Goal: Navigation & Orientation: Find specific page/section

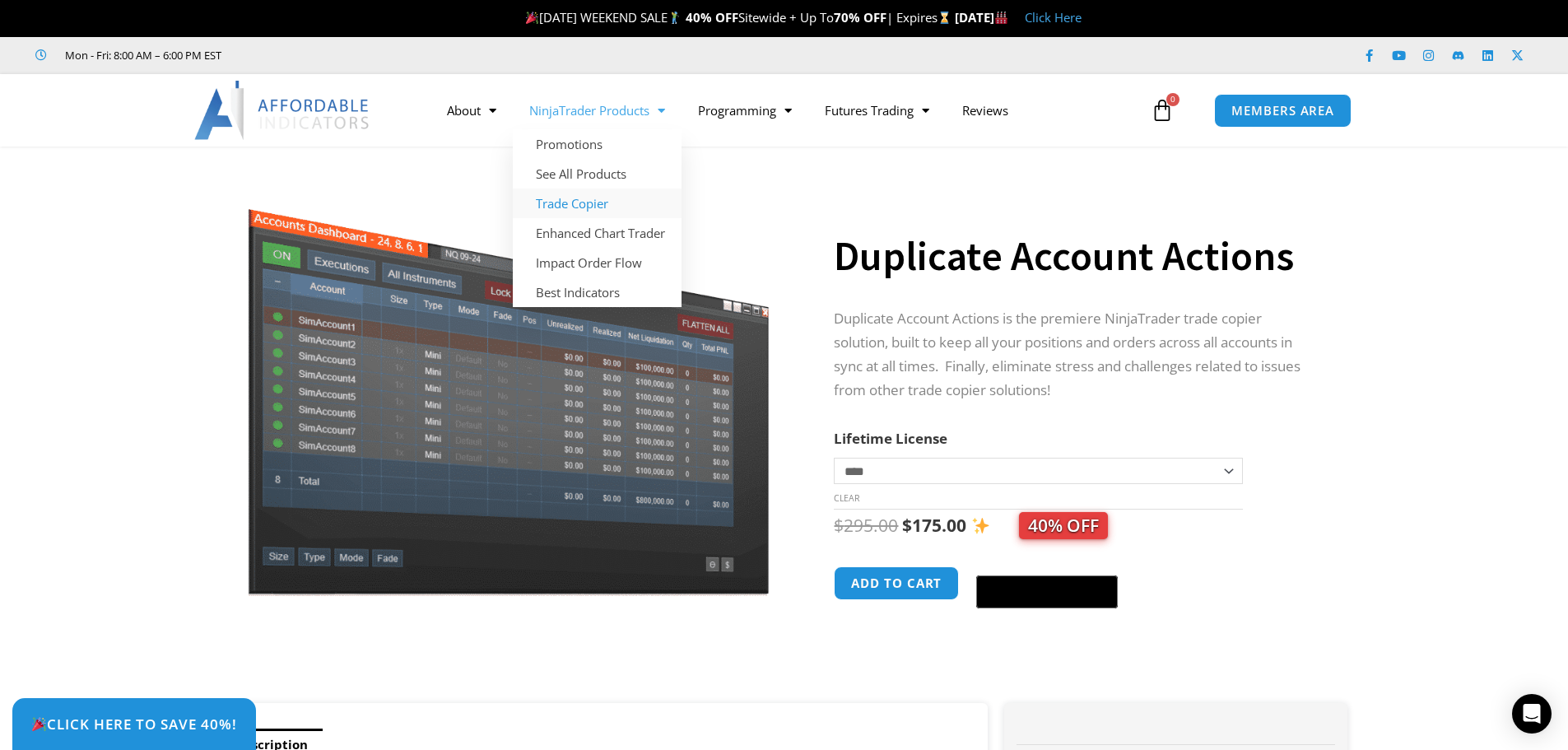
click at [604, 197] on link "Trade Copier" at bounding box center [597, 203] width 169 height 30
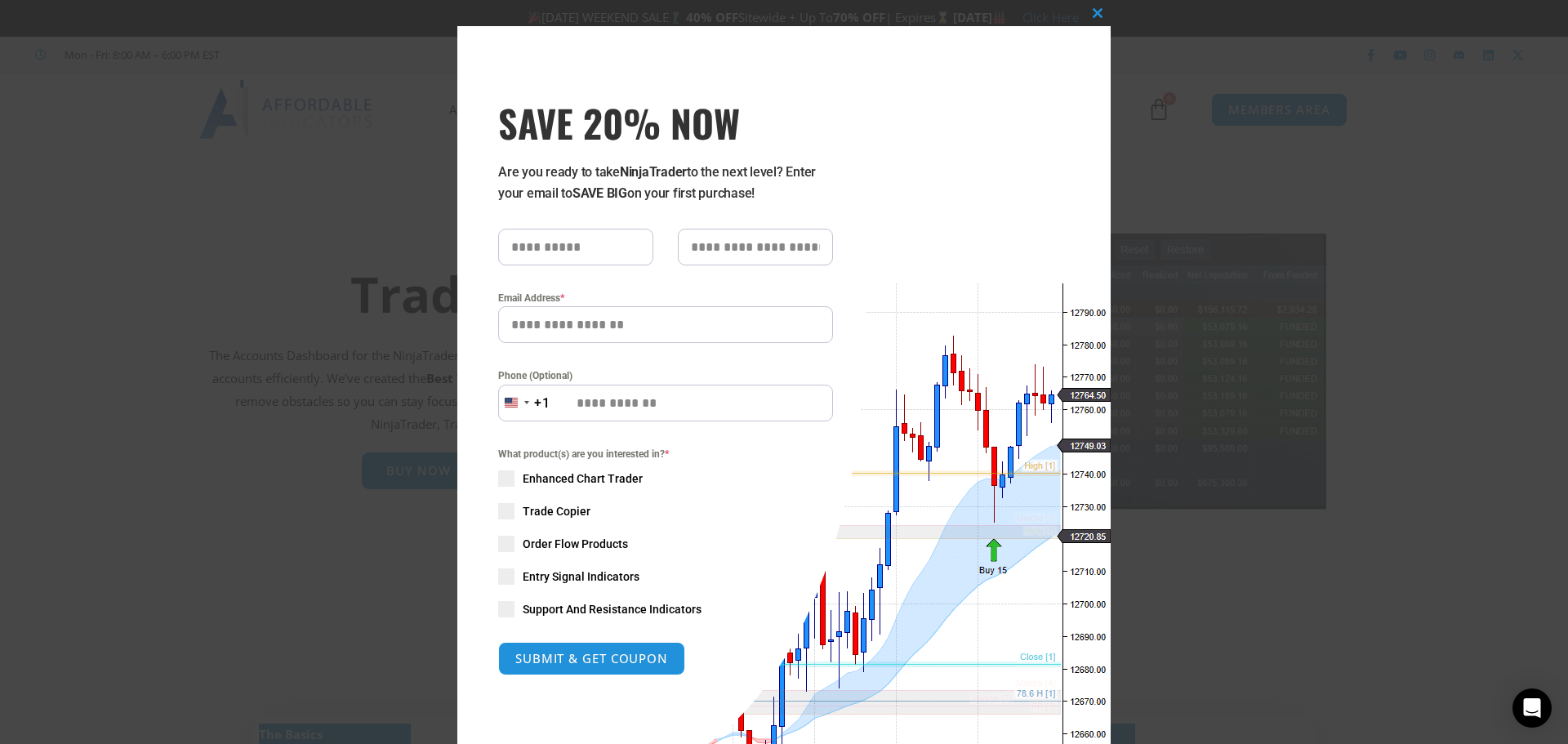
drag, startPoint x: 1049, startPoint y: 33, endPoint x: 1001, endPoint y: 65, distance: 57.7
click at [998, 70] on div "Close this module SAVE 20% NOW Are you ready to take NinjaTrader to the next le…" at bounding box center [784, 434] width 653 height 818
click at [1086, 17] on span at bounding box center [1098, 13] width 26 height 10
